Goal: Information Seeking & Learning: Find specific fact

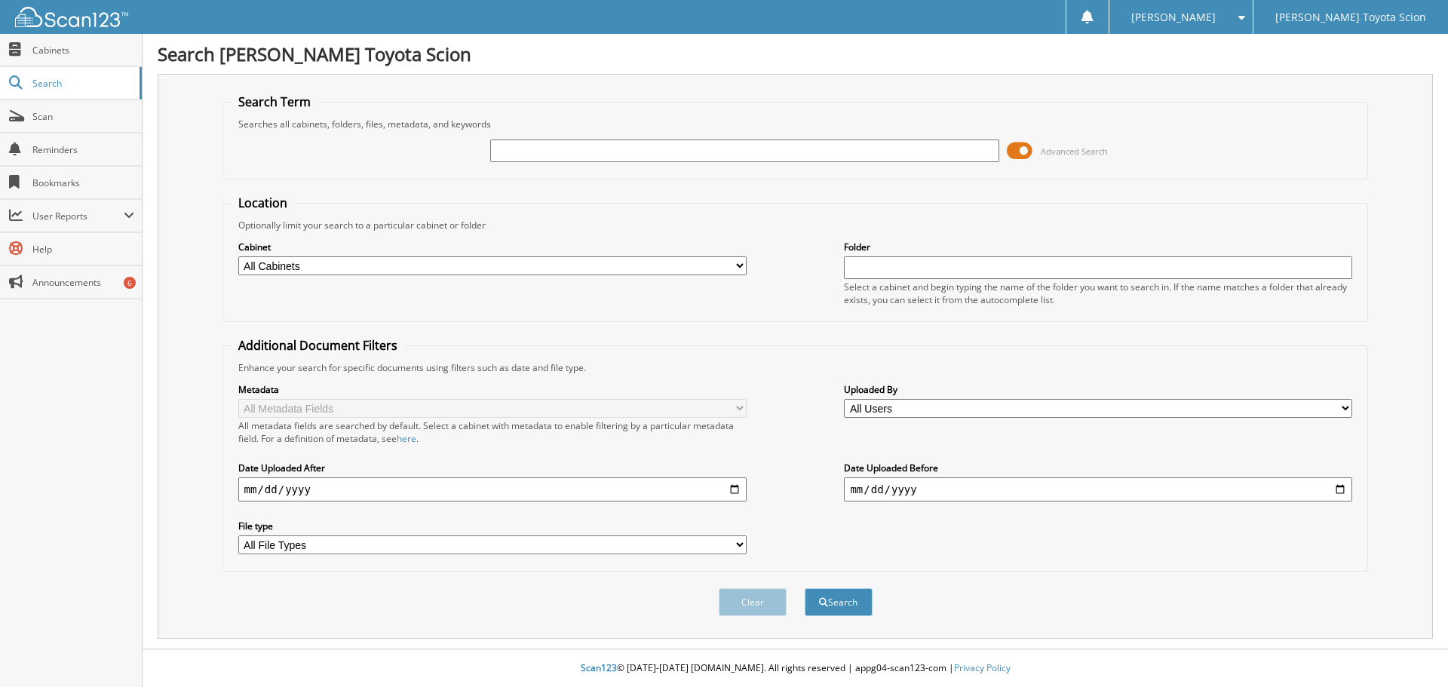
paste input "27927A"
type input "27927A"
click at [805, 588] on button "Search" at bounding box center [839, 602] width 68 height 28
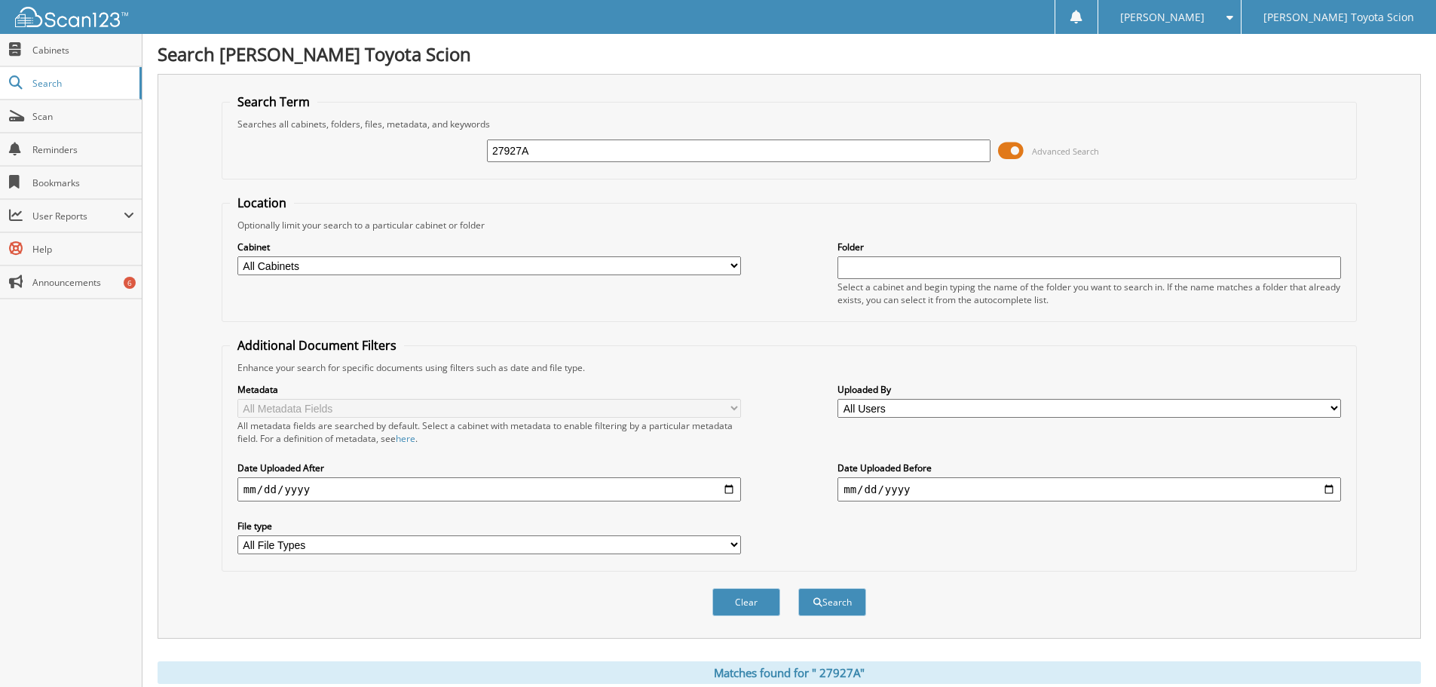
click at [798, 588] on button "Search" at bounding box center [832, 602] width 68 height 28
click at [835, 597] on button "Search" at bounding box center [832, 602] width 68 height 28
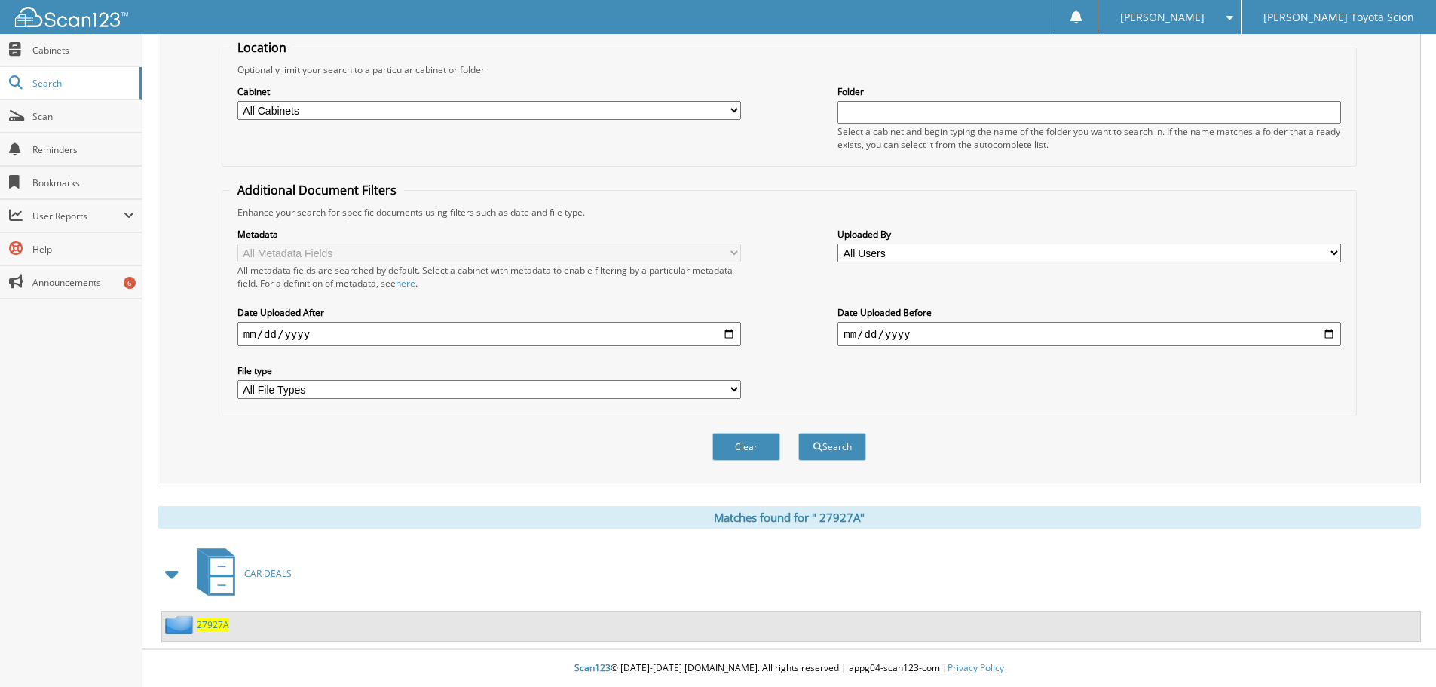
scroll to position [156, 0]
click at [201, 628] on span "2 7 9 2 7 A" at bounding box center [213, 624] width 32 height 13
